Goal: Task Accomplishment & Management: Complete application form

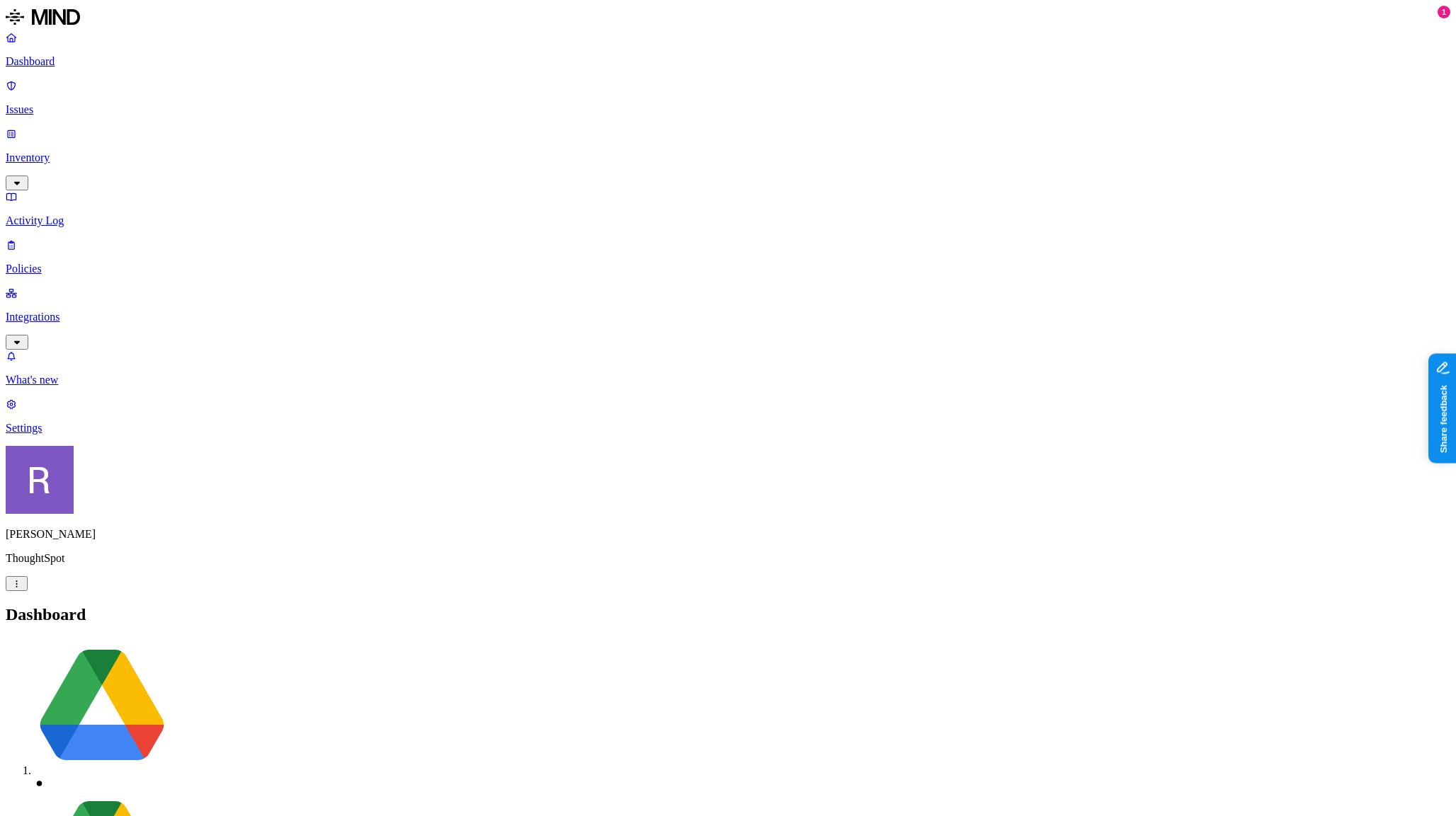
click at [30, 128] on link "Inventory" at bounding box center [728, 158] width 1445 height 61
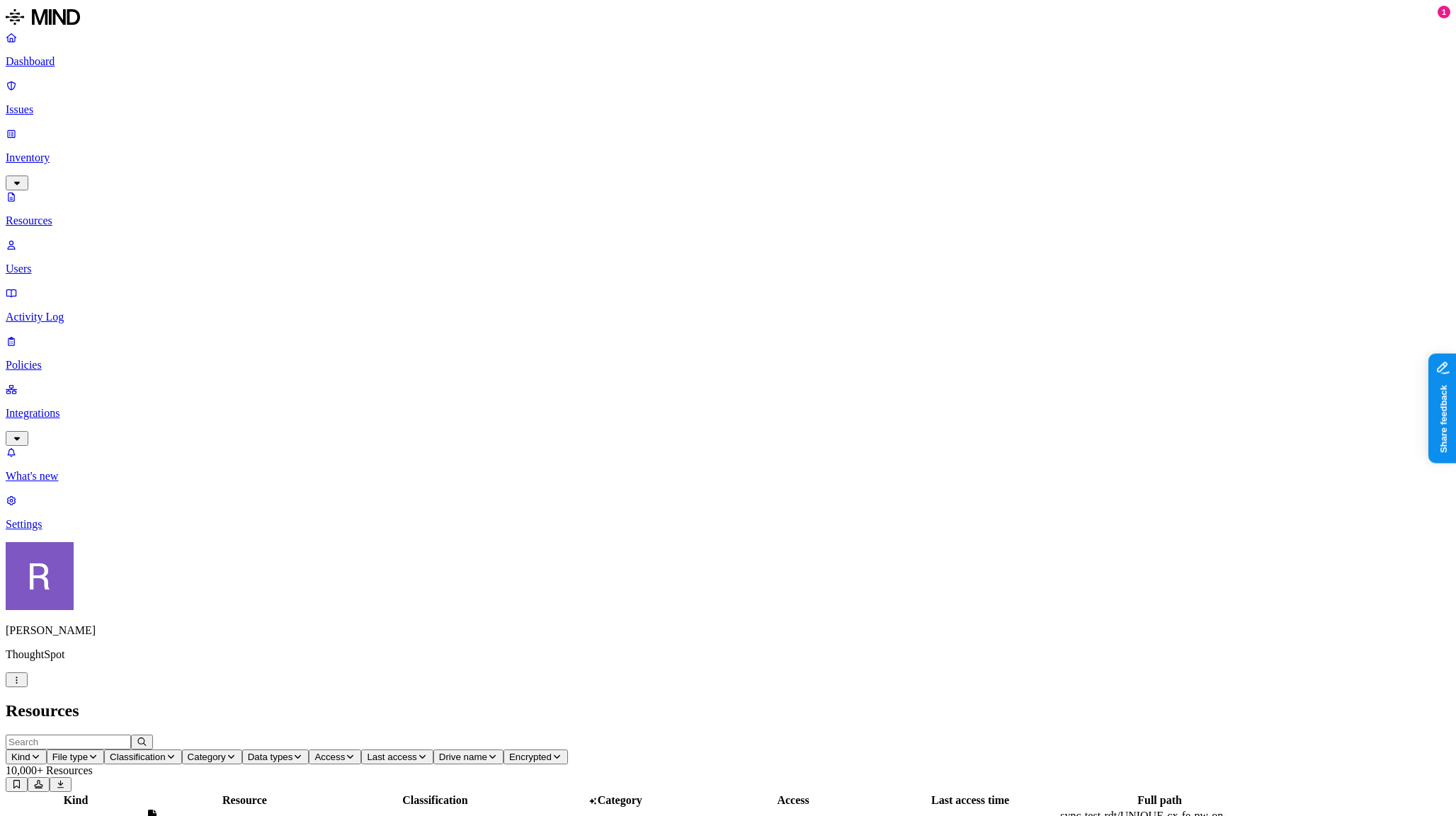
click at [55, 262] on p "Users" at bounding box center [728, 269] width 1445 height 13
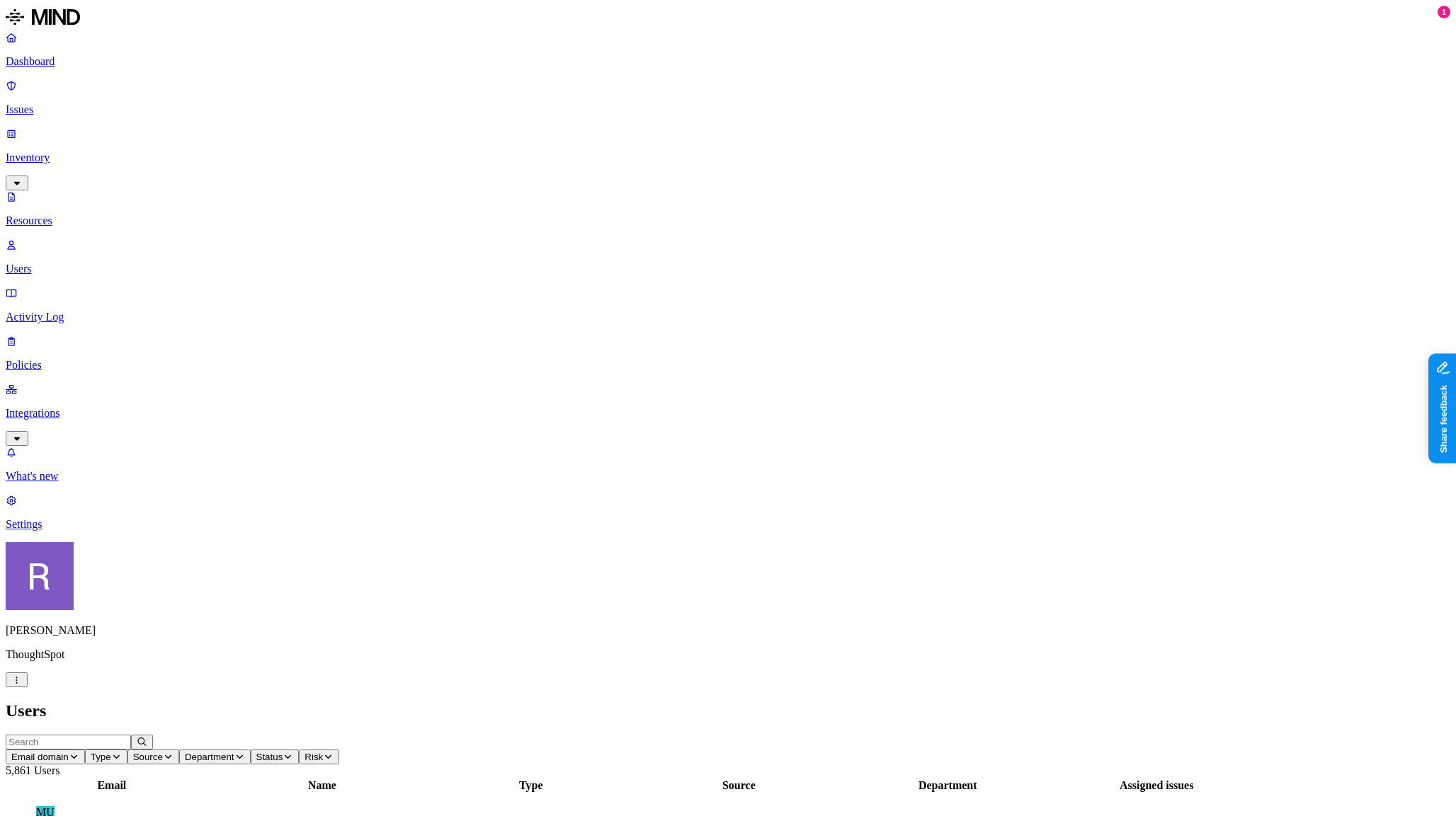
click at [340, 749] on button "Risk" at bounding box center [319, 757] width 40 height 15
click at [625, 98] on span "Flagged users" at bounding box center [662, 91] width 73 height 12
click at [399, 752] on icon "button" at bounding box center [393, 756] width 10 height 8
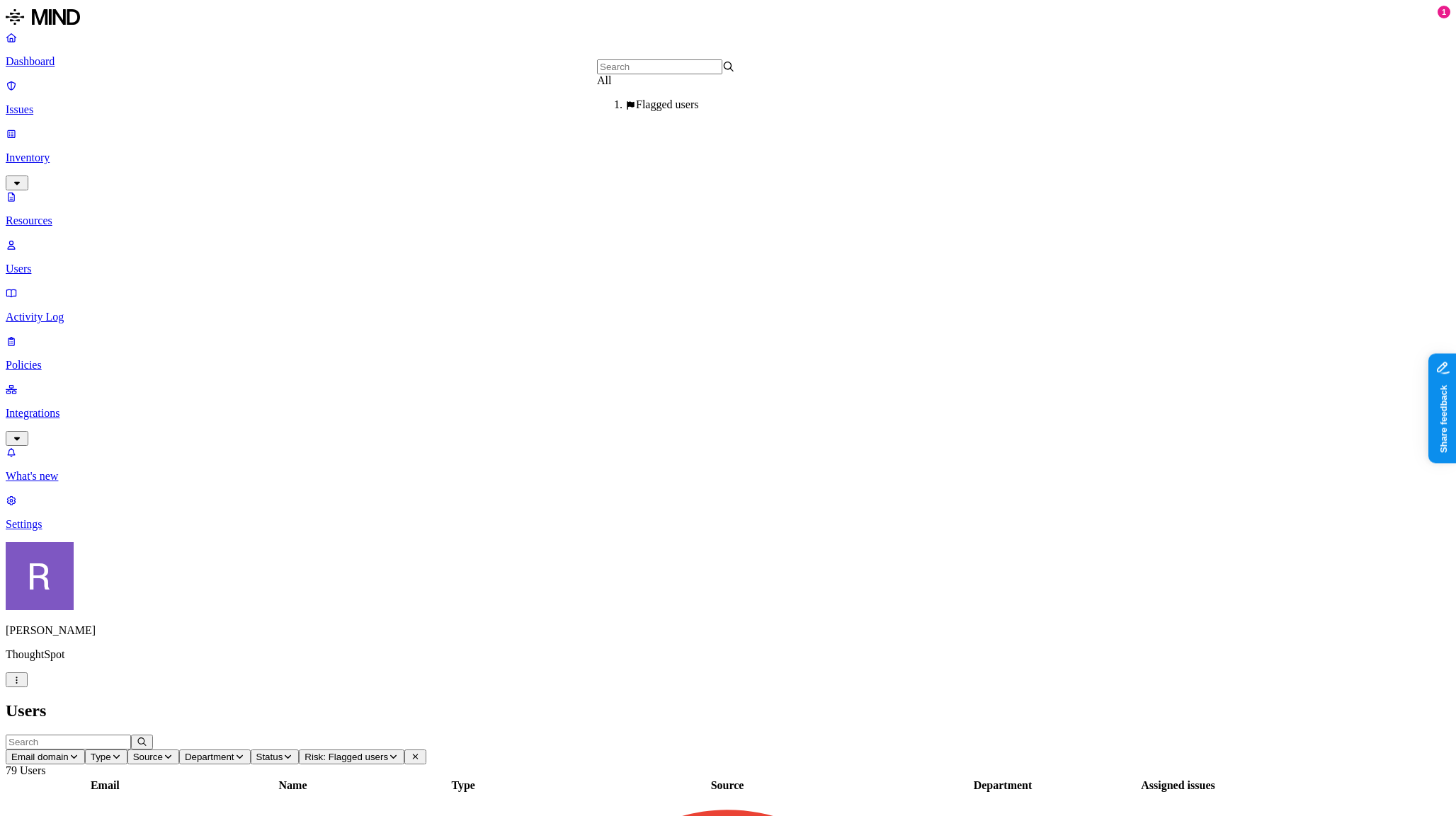
click at [758, 701] on h2 "Users" at bounding box center [728, 711] width 1445 height 19
click at [420, 752] on icon at bounding box center [415, 756] width 10 height 8
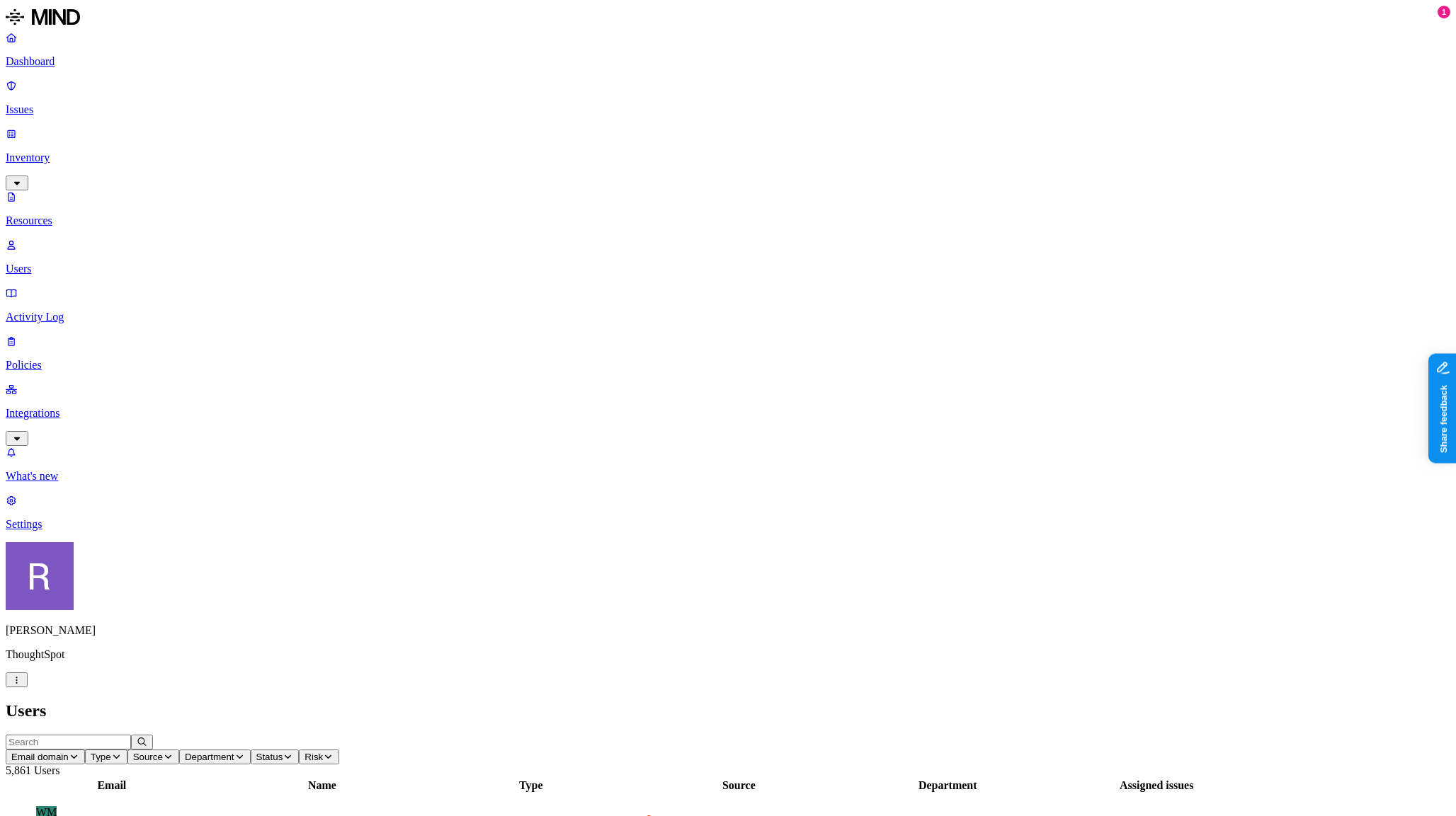
drag, startPoint x: 314, startPoint y: 807, endPoint x: 50, endPoint y: 416, distance: 471.8
click at [72, 359] on p "Policies" at bounding box center [728, 366] width 1445 height 13
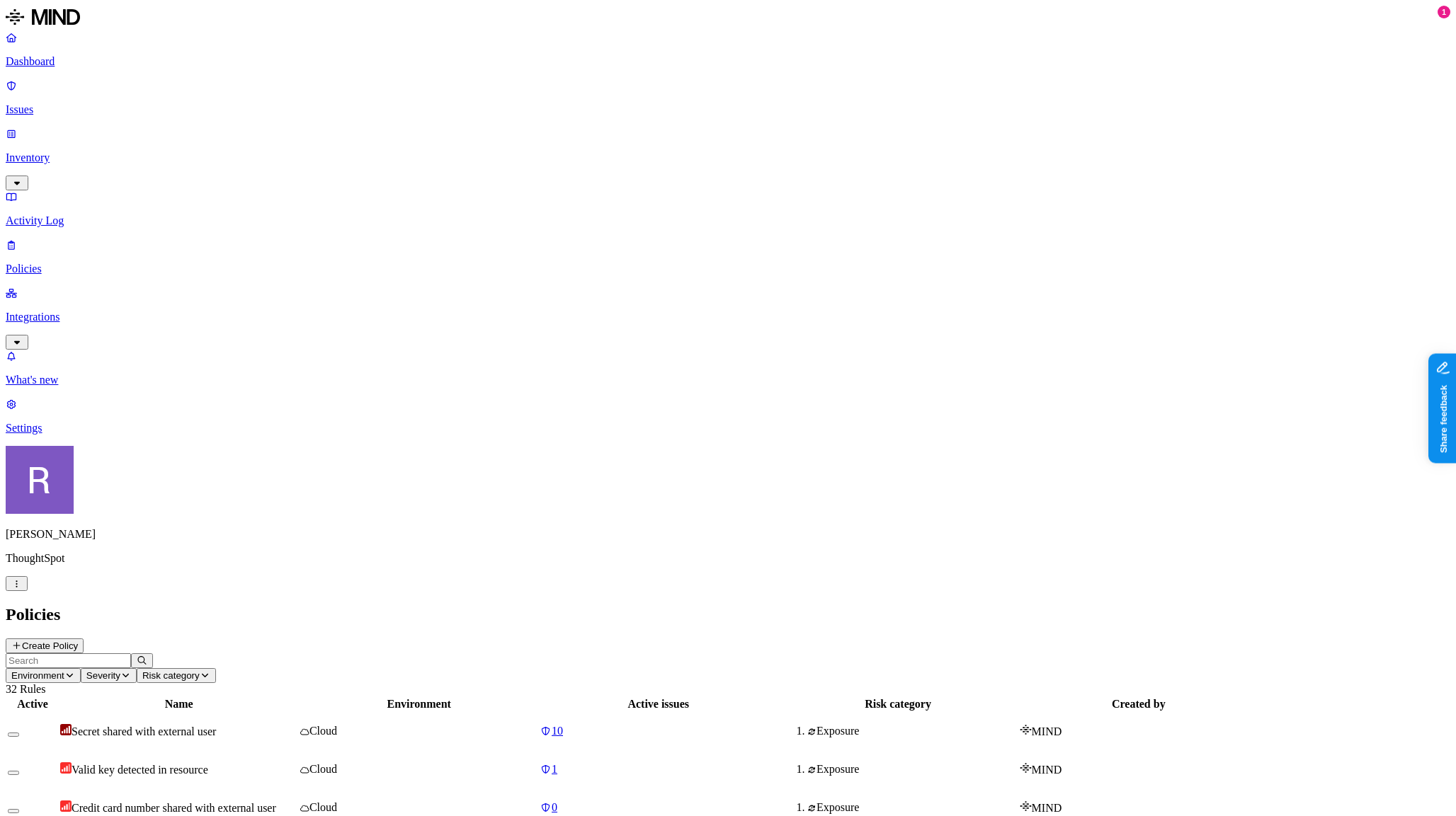
click at [1424, 605] on div "Policies Create Policy" at bounding box center [728, 629] width 1445 height 48
click at [84, 638] on button "Create Policy" at bounding box center [44, 646] width 78 height 15
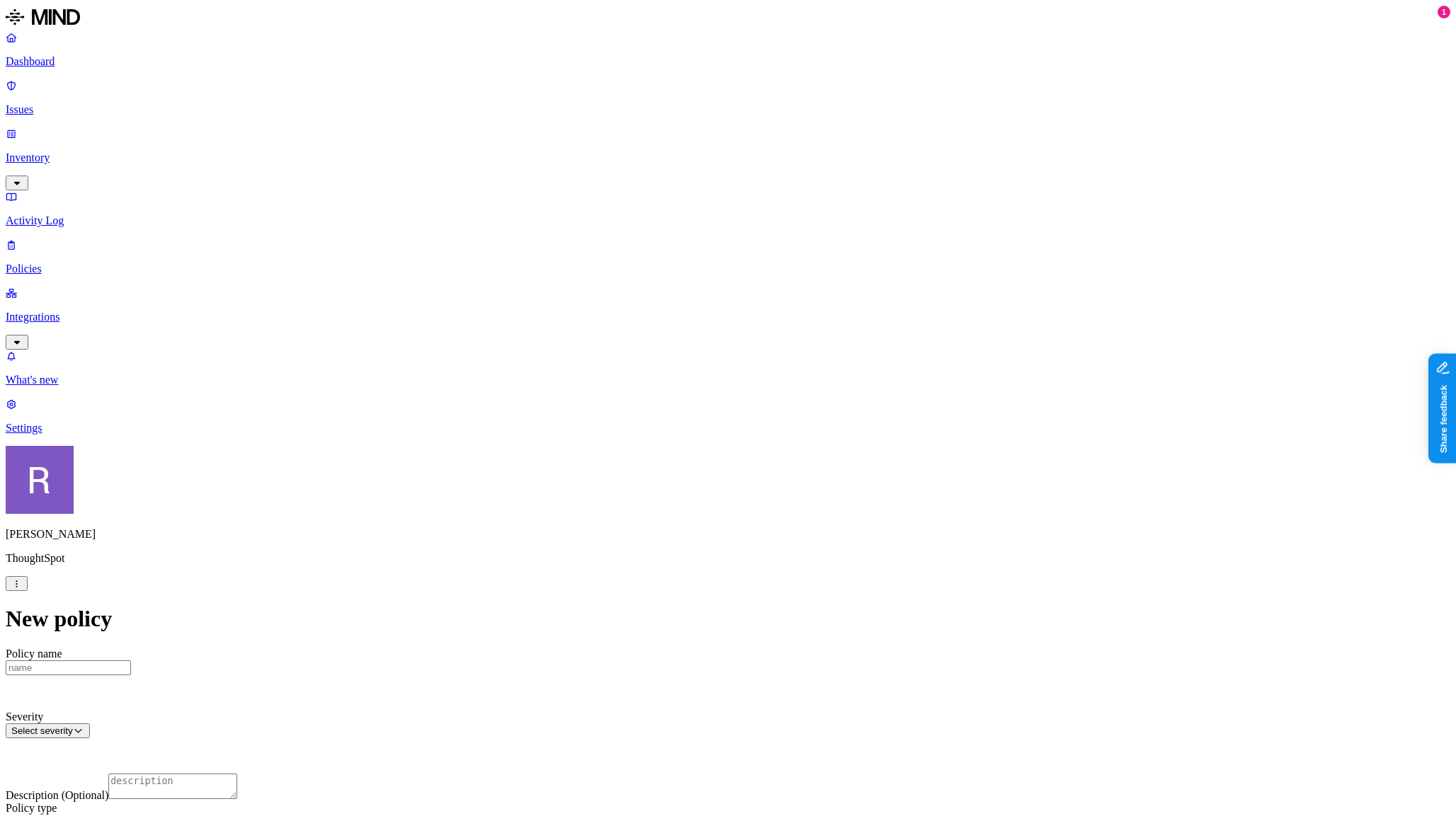
click at [679, 486] on label "Flagged user" at bounding box center [660, 481] width 37 height 24
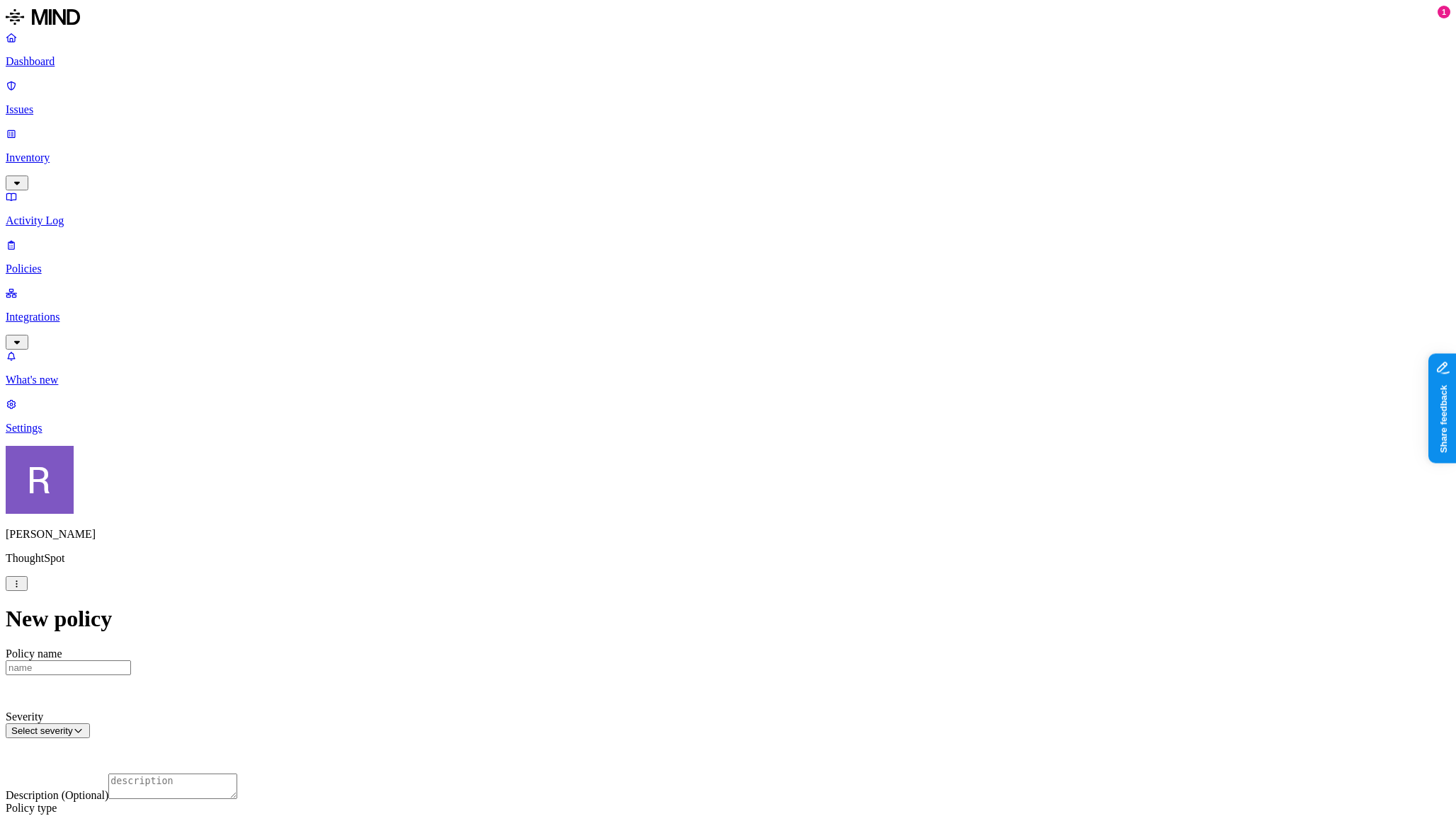
scroll to position [0, 0]
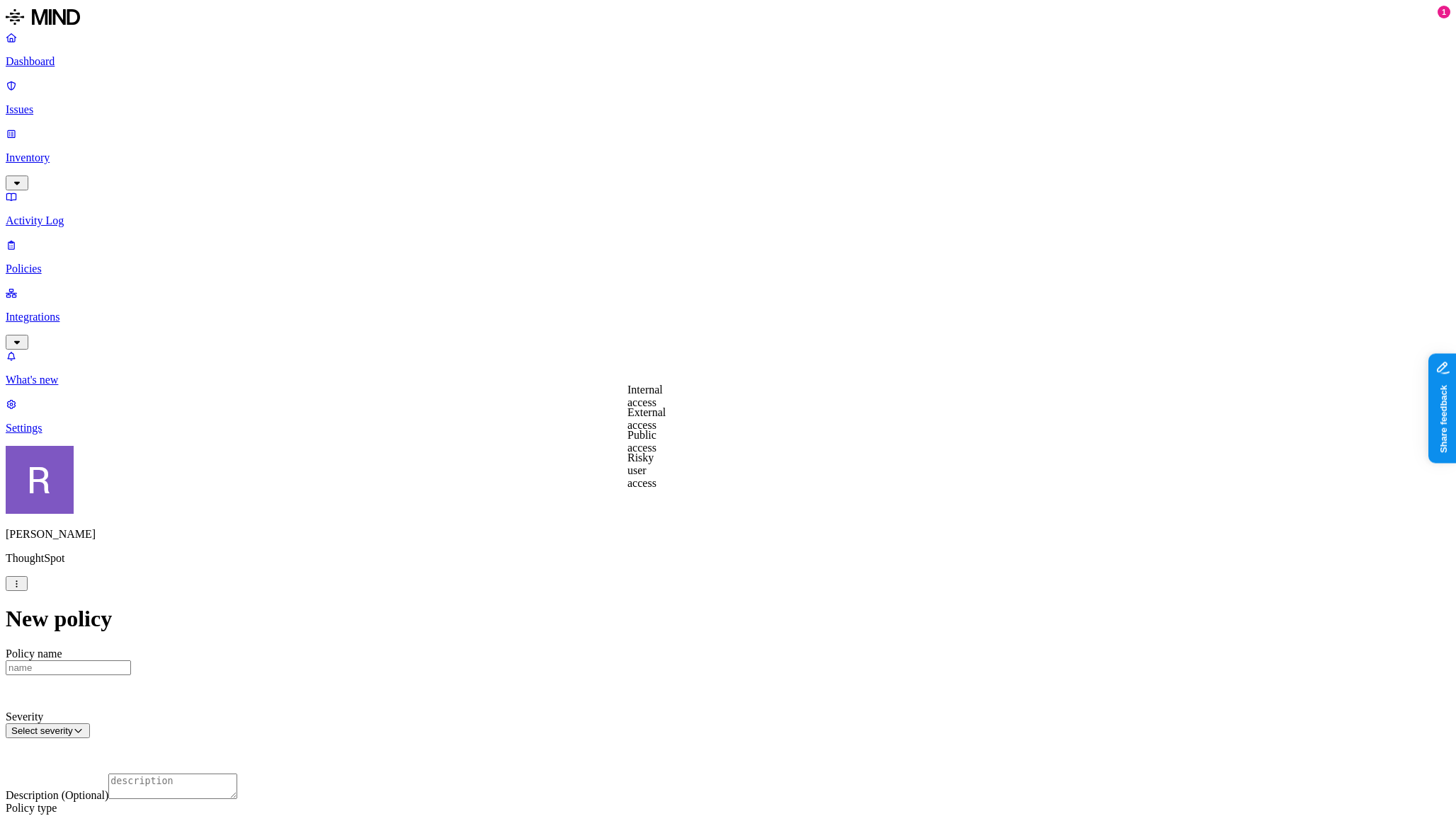
click at [657, 465] on label "Risky user access" at bounding box center [641, 470] width 29 height 38
click at [660, 411] on label "True" at bounding box center [643, 404] width 33 height 12
